Goal: Task Accomplishment & Management: Complete application form

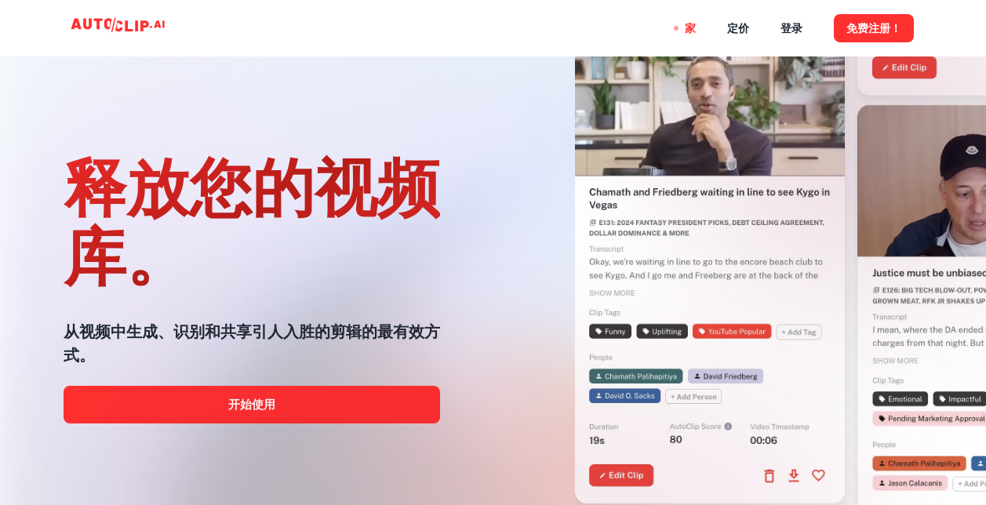
click at [339, 408] on div at bounding box center [493, 505] width 789 height 314
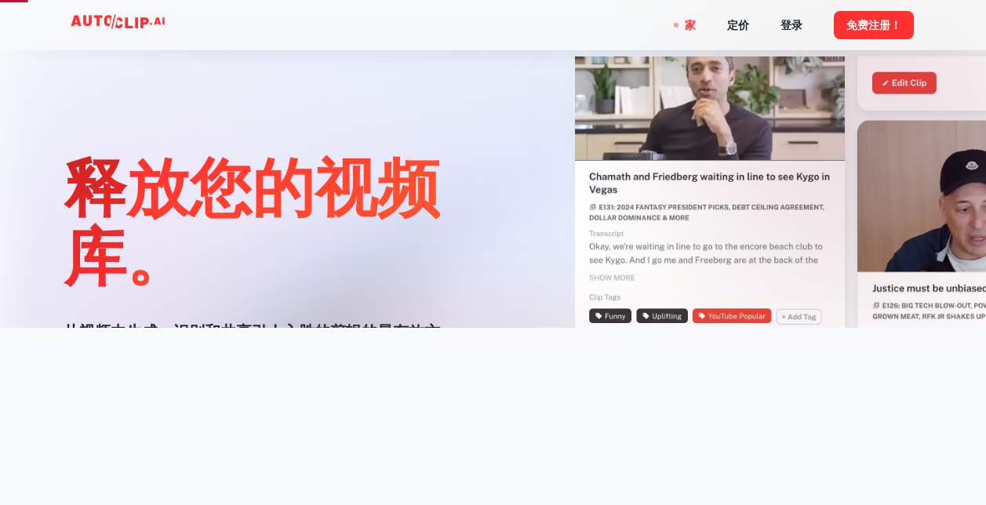
scroll to position [392, 0]
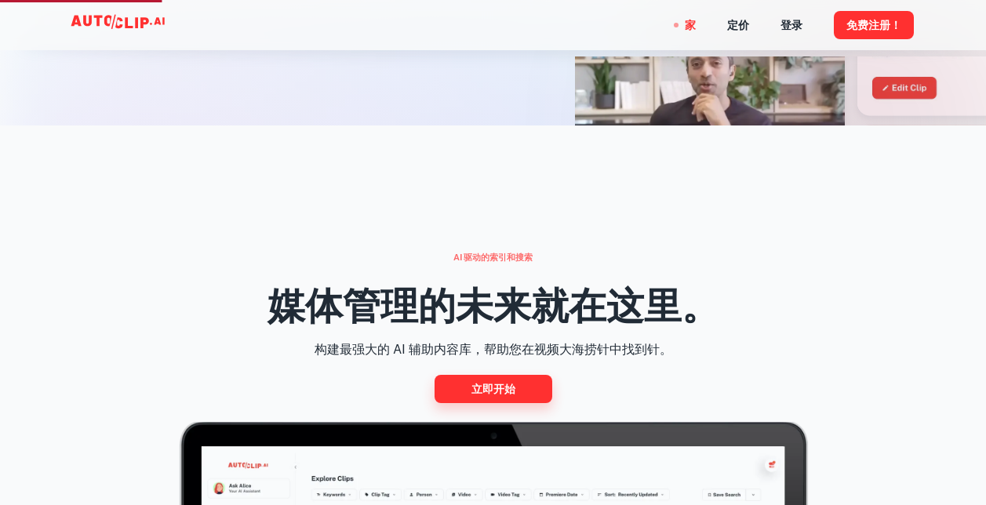
click at [484, 388] on font "立即开始" at bounding box center [493, 389] width 44 height 19
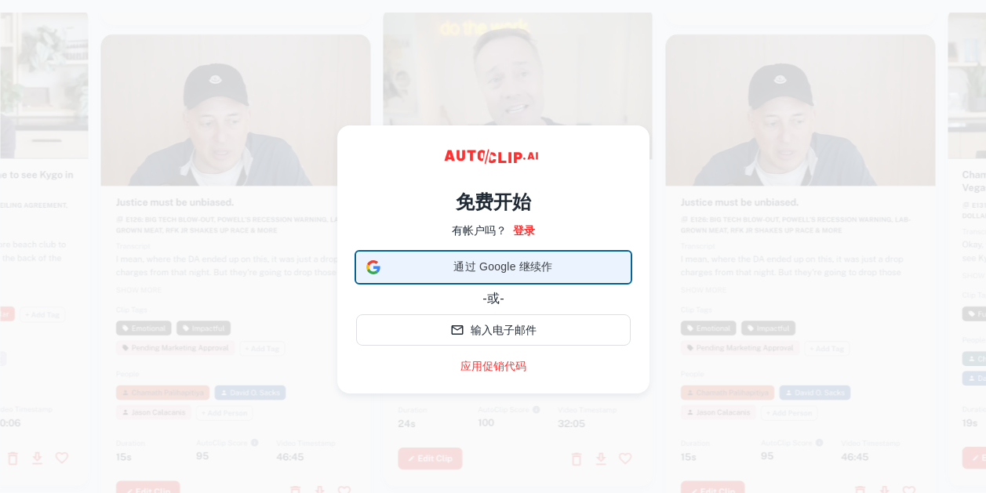
click at [542, 261] on span "通过 Google 继续作" at bounding box center [504, 267] width 234 height 16
